Goal: Information Seeking & Learning: Learn about a topic

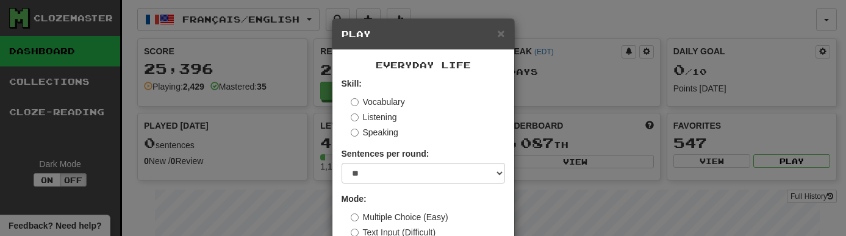
select select "**"
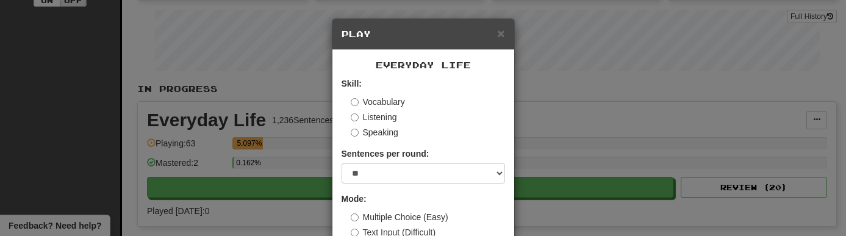
click at [264, 135] on div "× Play Everyday Life Skill: Vocabulary Listening Speaking Sentences per round: …" at bounding box center [423, 118] width 846 height 236
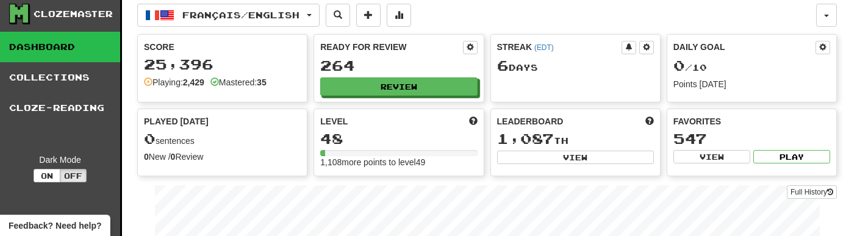
scroll to position [0, 0]
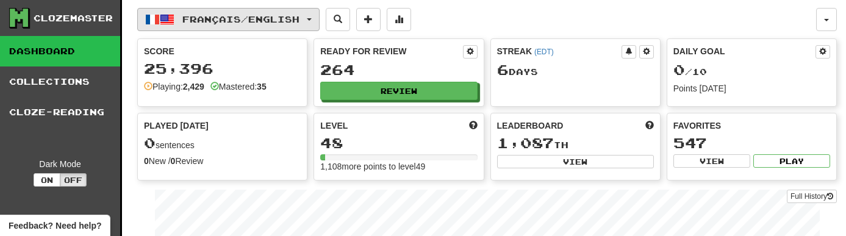
click at [191, 10] on button "Français / English" at bounding box center [228, 19] width 182 height 23
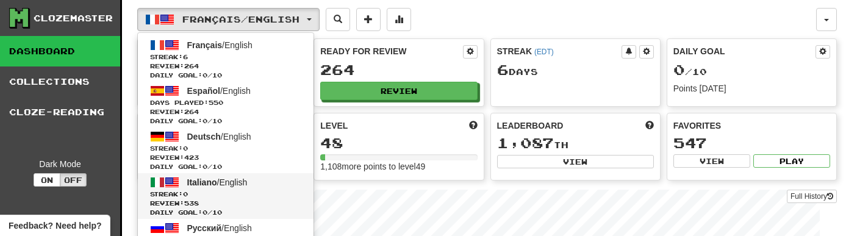
scroll to position [1299, 0]
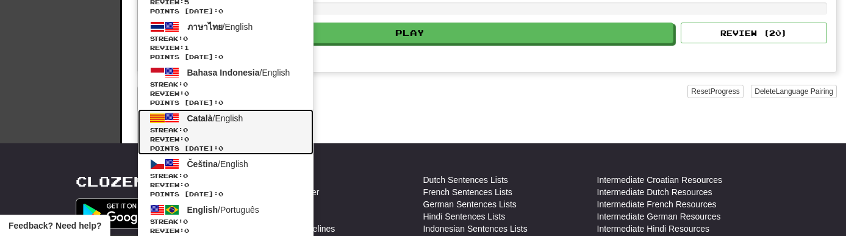
click at [220, 117] on span "Català / English" at bounding box center [215, 118] width 56 height 10
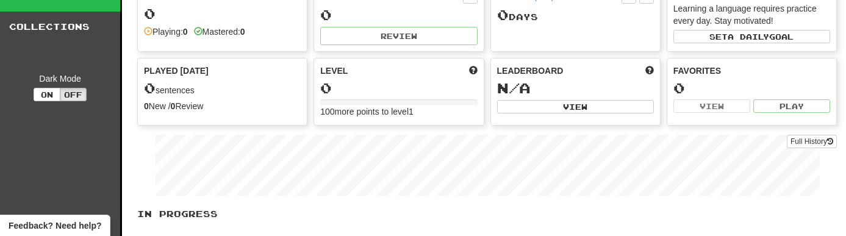
scroll to position [5, 0]
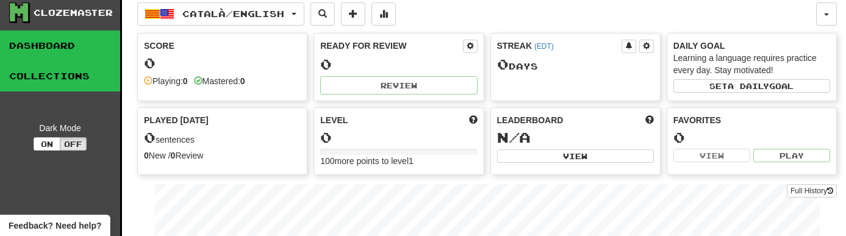
click at [57, 72] on link "Collections" at bounding box center [60, 76] width 120 height 30
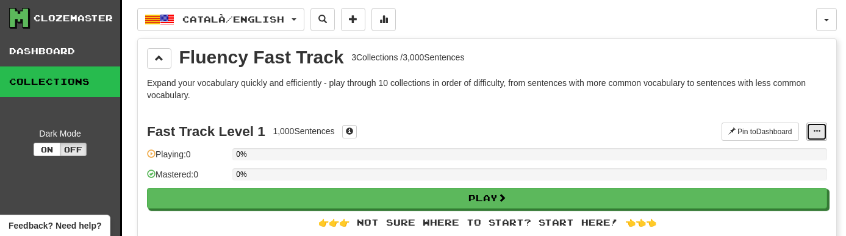
click at [810, 126] on button at bounding box center [816, 132] width 21 height 18
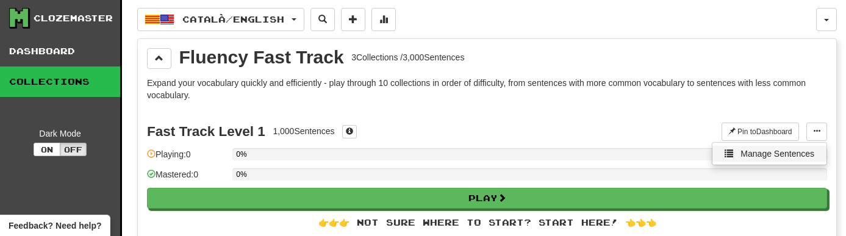
click at [765, 152] on span "Manage Sentences" at bounding box center [778, 154] width 74 height 10
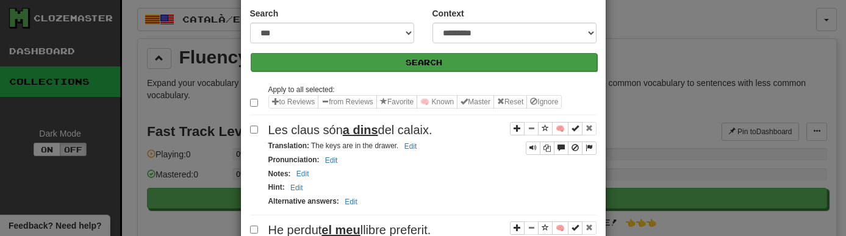
scroll to position [111, 0]
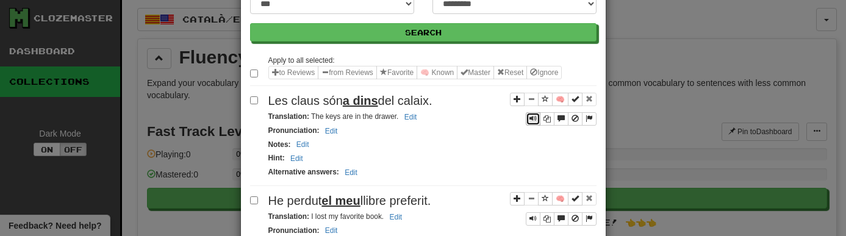
click at [533, 124] on button "Sentence controls" at bounding box center [533, 118] width 15 height 13
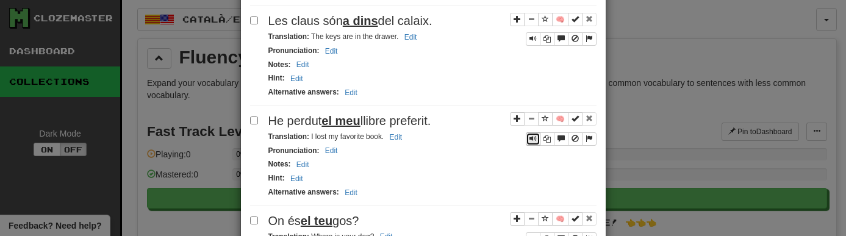
click at [534, 135] on span "Sentence controls" at bounding box center [532, 138] width 7 height 7
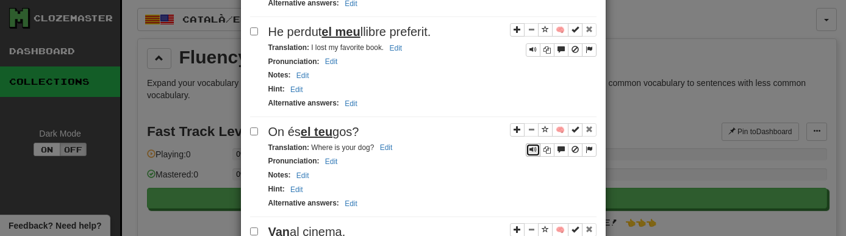
click at [528, 151] on button "Sentence controls" at bounding box center [533, 149] width 15 height 13
click at [199, 120] on div "**********" at bounding box center [423, 118] width 846 height 236
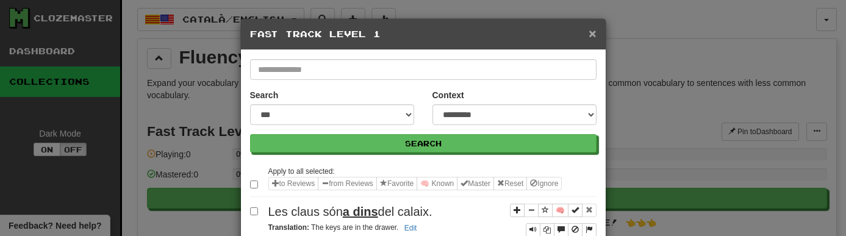
click at [592, 34] on span "×" at bounding box center [592, 33] width 7 height 14
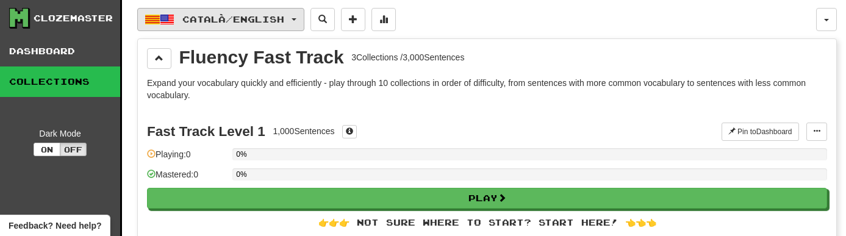
click at [232, 15] on span "Català / English" at bounding box center [233, 19] width 102 height 10
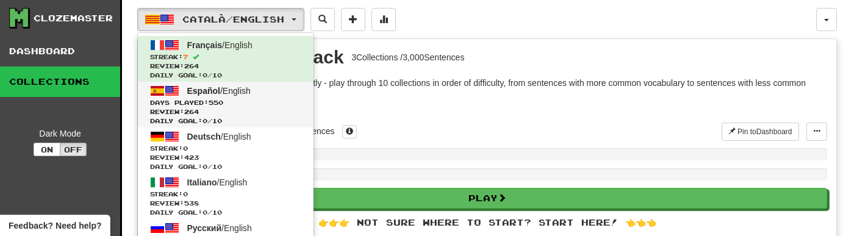
scroll to position [1665, 0]
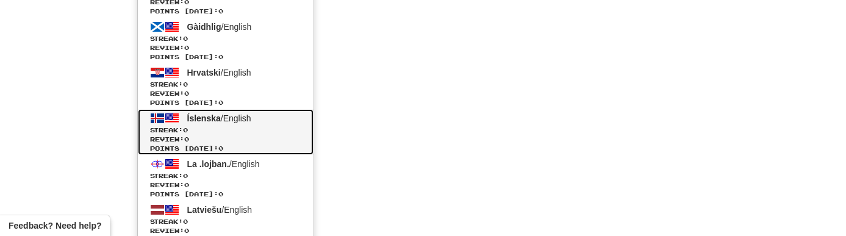
click at [204, 120] on span "Íslenska" at bounding box center [204, 118] width 34 height 10
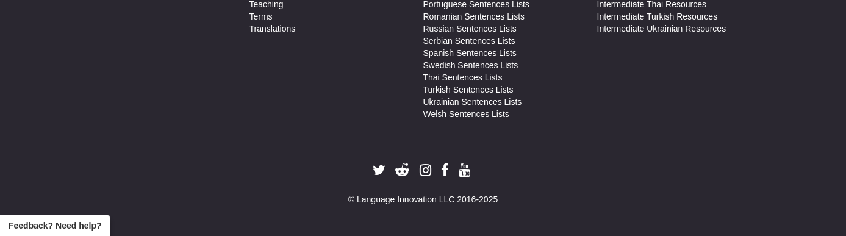
scroll to position [825, 0]
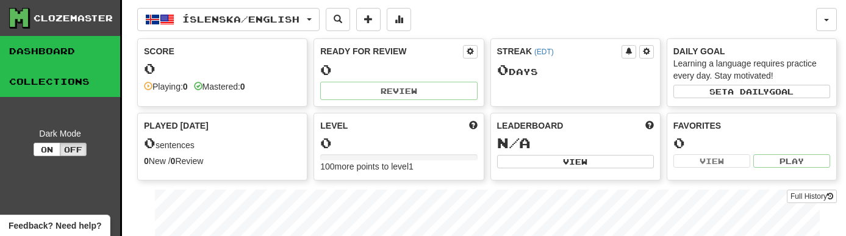
click at [46, 76] on link "Collections" at bounding box center [60, 81] width 120 height 30
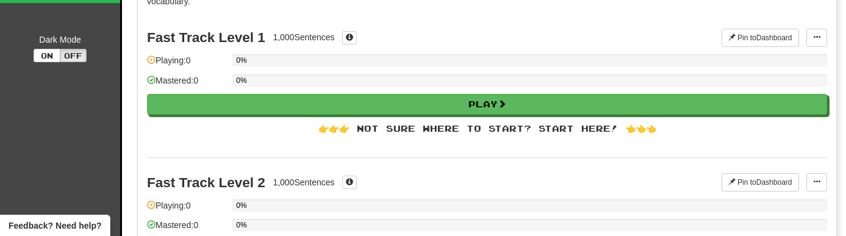
scroll to position [92, 0]
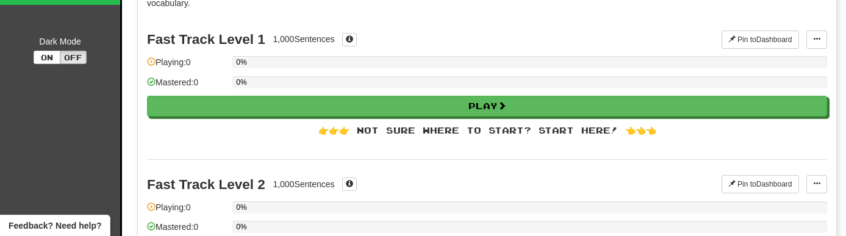
click at [816, 51] on div "Fast Track Level 1 1,000 Sentences Pin to Dashboard Pin to Dashboard Manage Sen…" at bounding box center [487, 87] width 680 height 145
click at [819, 37] on span at bounding box center [816, 38] width 7 height 7
click at [786, 59] on span "Manage Sentences" at bounding box center [778, 62] width 74 height 10
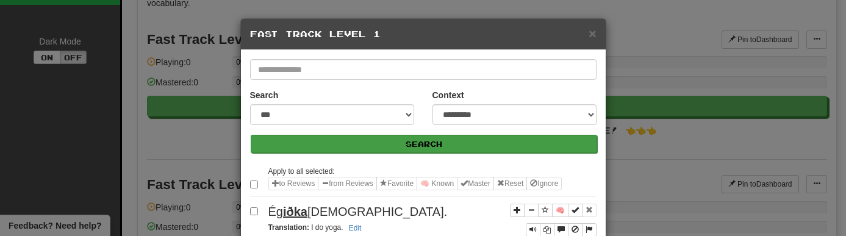
scroll to position [79, 0]
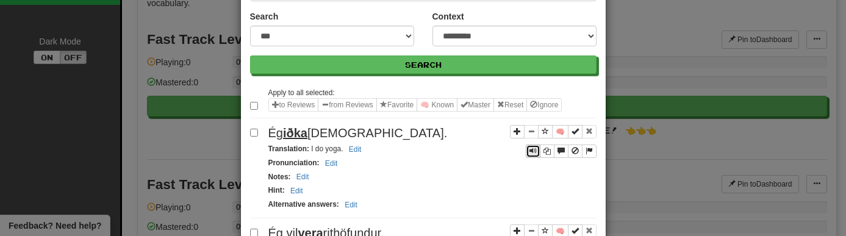
click at [536, 151] on span "Sentence controls" at bounding box center [532, 150] width 7 height 7
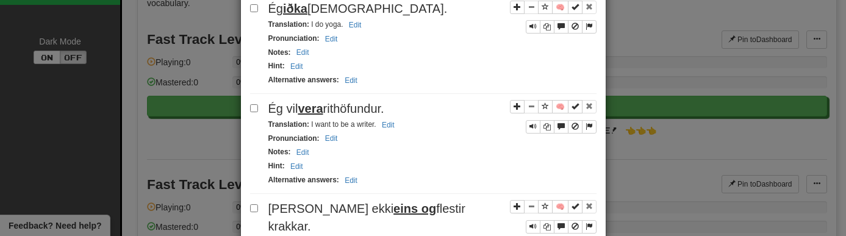
click at [533, 134] on div "Pronunciation : Edit" at bounding box center [432, 139] width 328 height 14
click at [533, 128] on span "Sentence controls" at bounding box center [532, 126] width 7 height 7
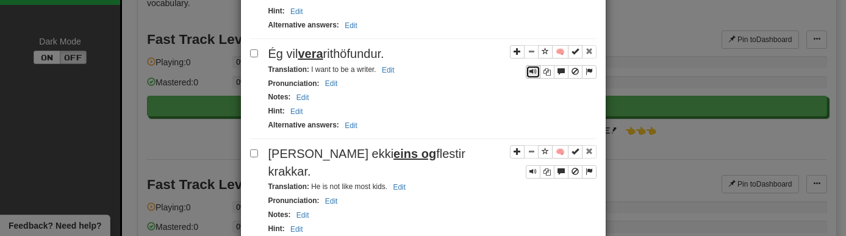
scroll to position [276, 0]
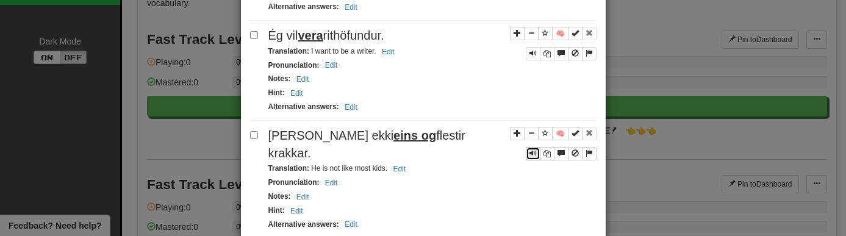
click at [533, 152] on span "Sentence controls" at bounding box center [532, 152] width 7 height 7
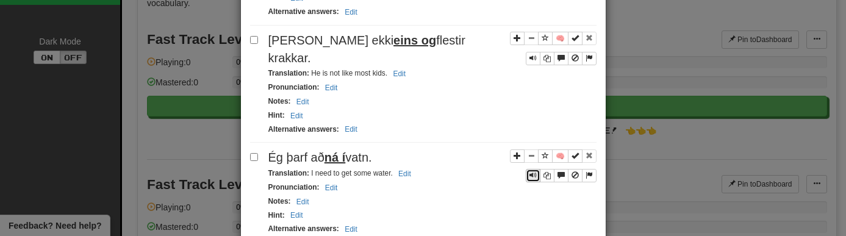
click at [531, 171] on span "Sentence controls" at bounding box center [532, 174] width 7 height 7
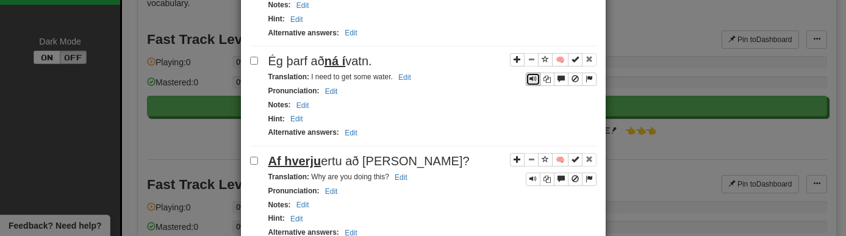
scroll to position [504, 0]
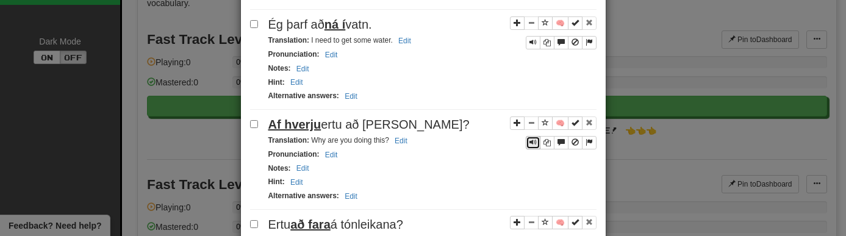
click at [531, 138] on span "Sentence controls" at bounding box center [532, 141] width 7 height 7
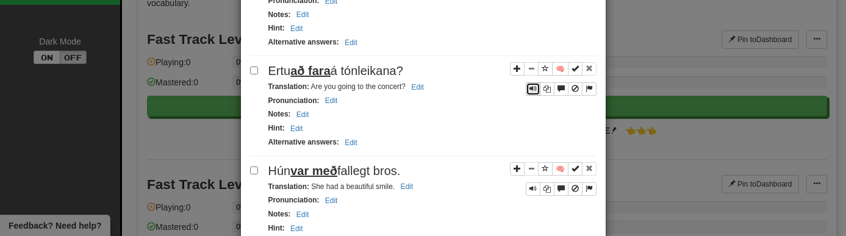
click at [533, 85] on span "Sentence controls" at bounding box center [532, 88] width 7 height 7
